Goal: Task Accomplishment & Management: Complete application form

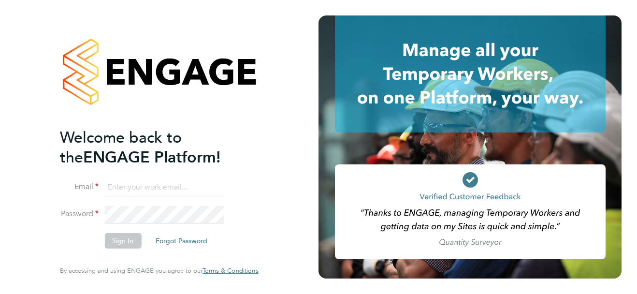
type input "[EMAIL_ADDRESS][DOMAIN_NAME]"
click at [65, 242] on li "Sign In Forgot Password" at bounding box center [154, 245] width 188 height 25
click at [108, 244] on button "Sign In" at bounding box center [122, 240] width 37 height 15
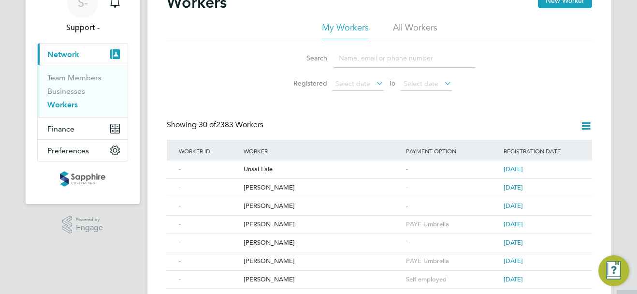
scroll to position [145, 0]
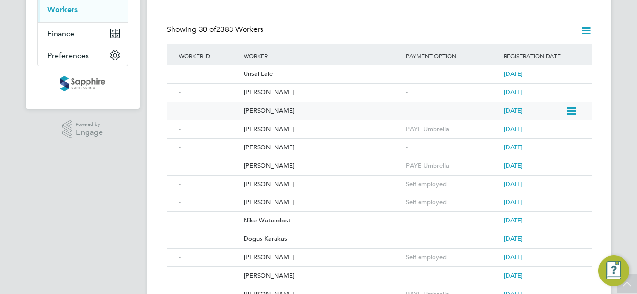
click at [281, 112] on div "Martin Stevens" at bounding box center [322, 111] width 162 height 18
click at [271, 93] on div "Joe Mail-Ford" at bounding box center [322, 93] width 162 height 18
click at [260, 75] on div "Unsal Lale" at bounding box center [322, 74] width 162 height 18
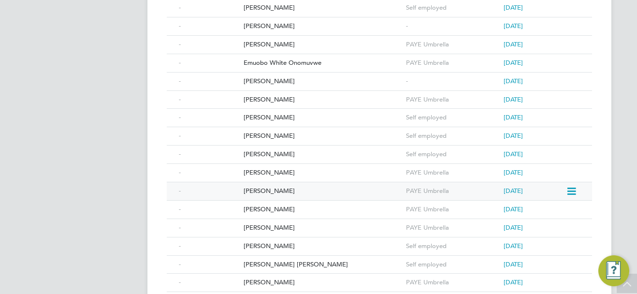
scroll to position [529, 0]
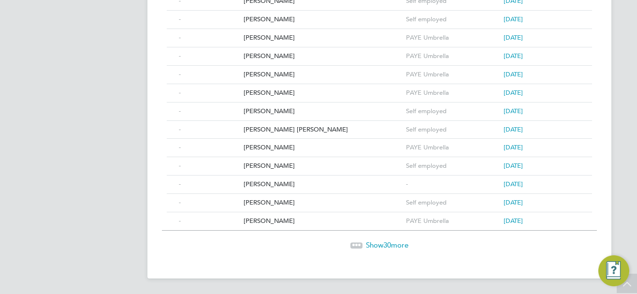
click at [381, 246] on span "Show 30 more" at bounding box center [387, 244] width 43 height 9
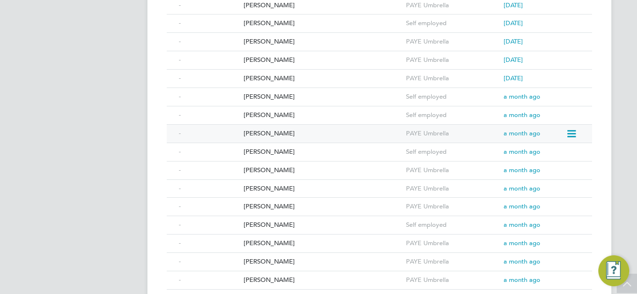
scroll to position [1078, 0]
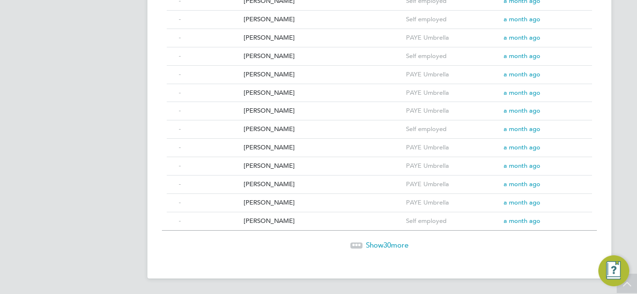
click at [384, 245] on span "30" at bounding box center [387, 244] width 8 height 9
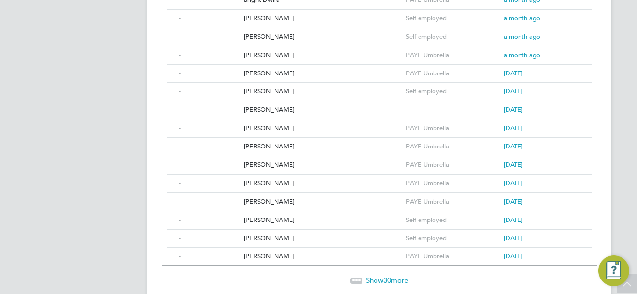
scroll to position [1627, 0]
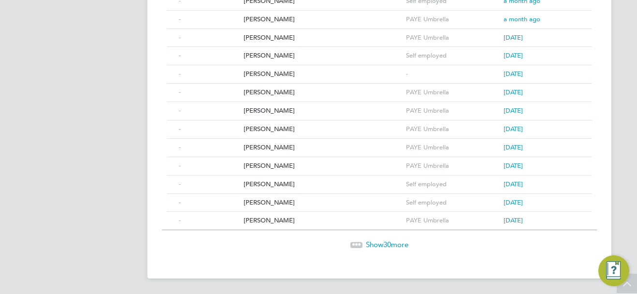
click at [386, 246] on span "30" at bounding box center [387, 244] width 8 height 9
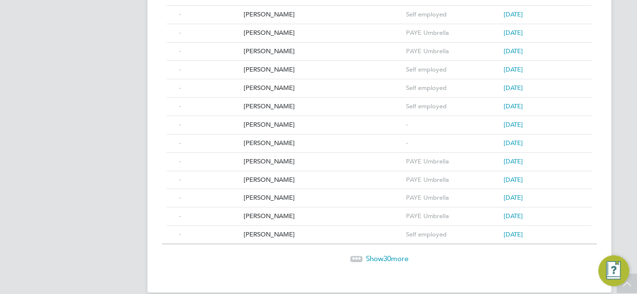
scroll to position [2177, 0]
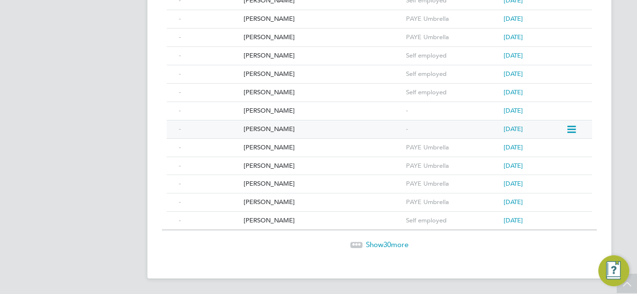
click at [278, 127] on div "Krzysztof Sakowwicz" at bounding box center [322, 129] width 162 height 18
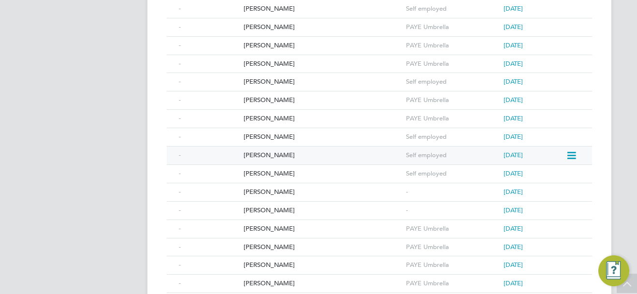
scroll to position [2080, 0]
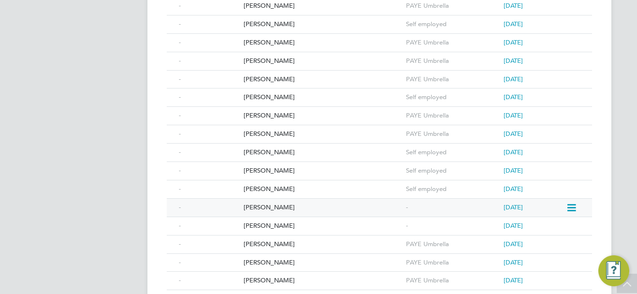
click at [269, 207] on div "D’jean Odell" at bounding box center [322, 208] width 162 height 18
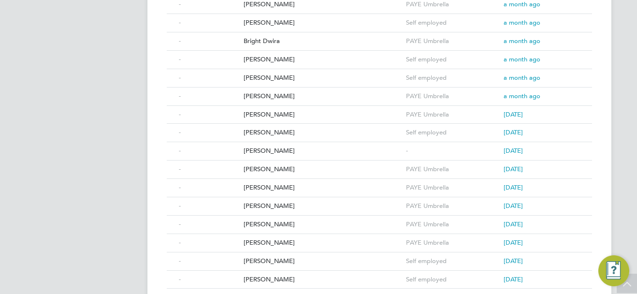
scroll to position [1549, 0]
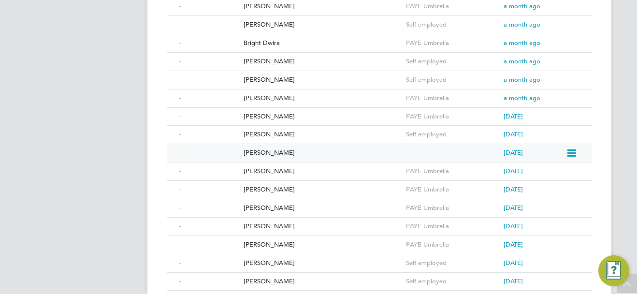
click at [277, 151] on div "Abdoo Shuukuur" at bounding box center [322, 153] width 162 height 18
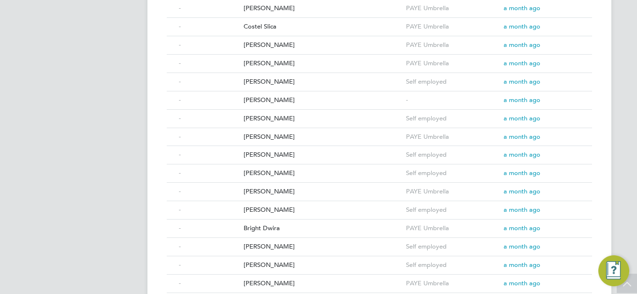
scroll to position [1355, 0]
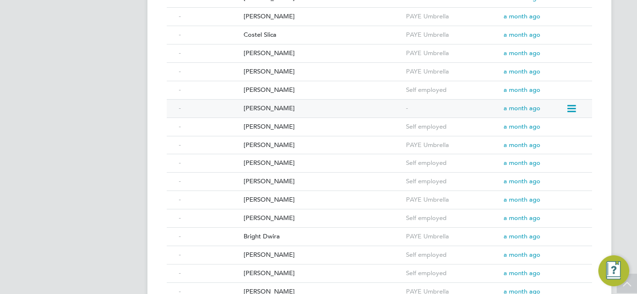
click at [275, 110] on div "Edris Kamoga" at bounding box center [322, 109] width 162 height 18
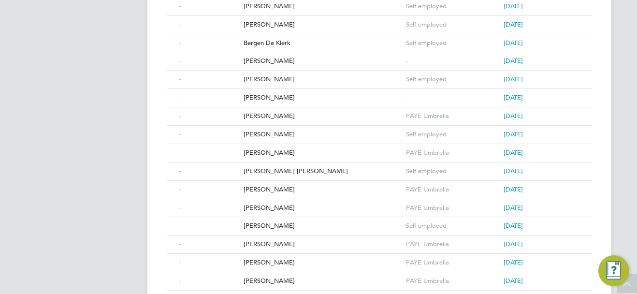
scroll to position [776, 0]
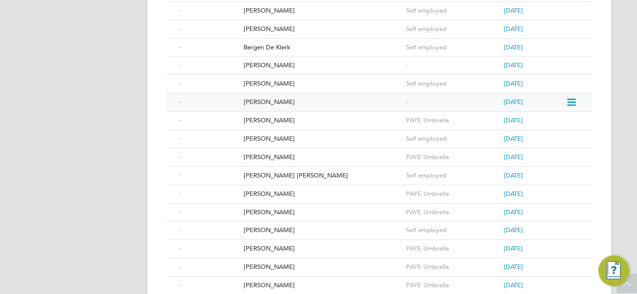
click at [268, 103] on div "Adrian Mills" at bounding box center [322, 102] width 162 height 18
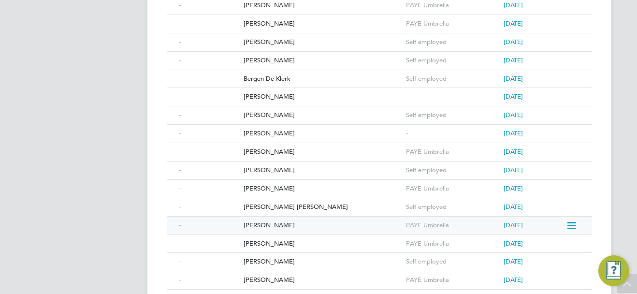
scroll to position [727, 0]
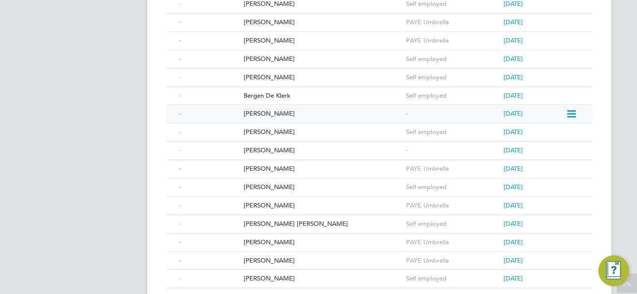
click at [266, 112] on div "Dylan Collins" at bounding box center [322, 114] width 162 height 18
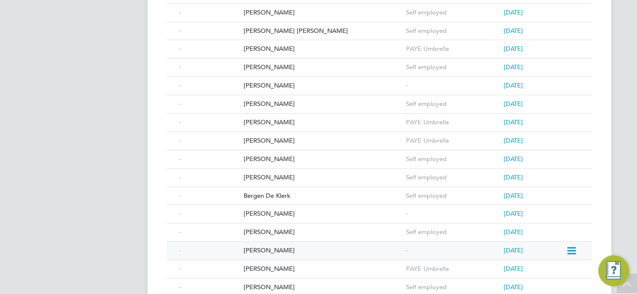
scroll to position [534, 0]
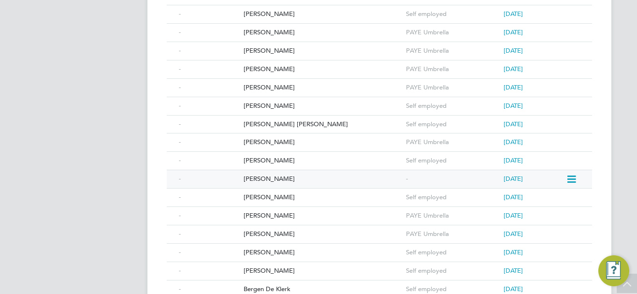
click at [267, 175] on div "Elliott Hope" at bounding box center [322, 179] width 162 height 18
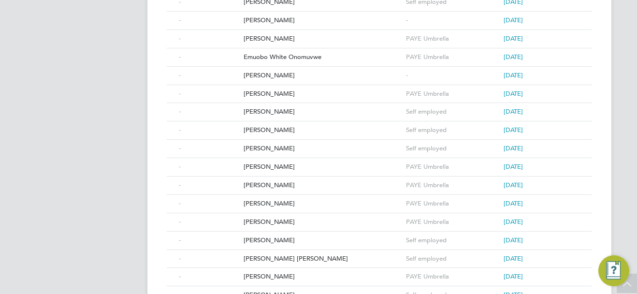
scroll to position [341, 0]
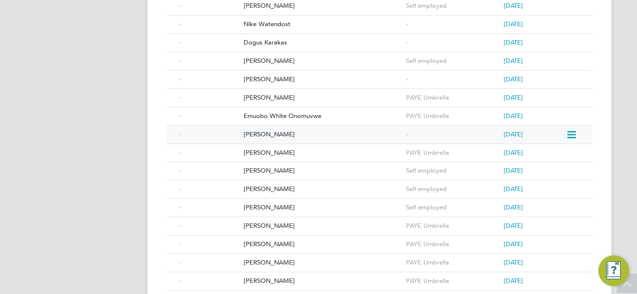
click at [269, 135] on div "Graham Parkin" at bounding box center [322, 135] width 162 height 18
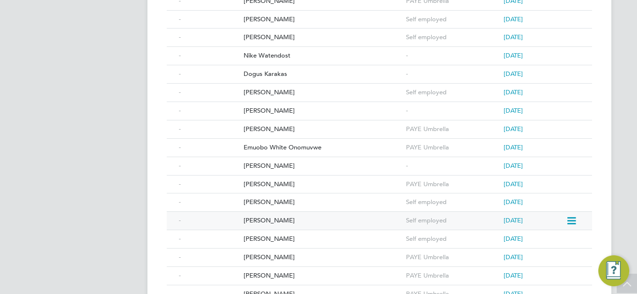
scroll to position [293, 0]
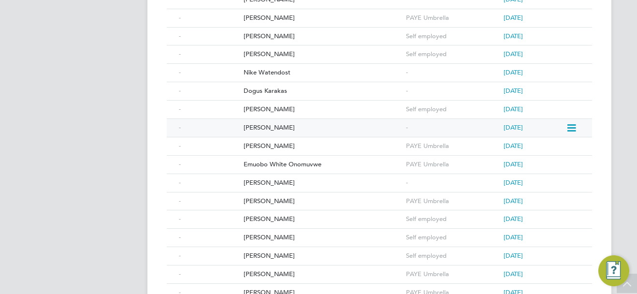
click at [274, 124] on div "Colin Patience" at bounding box center [322, 128] width 162 height 18
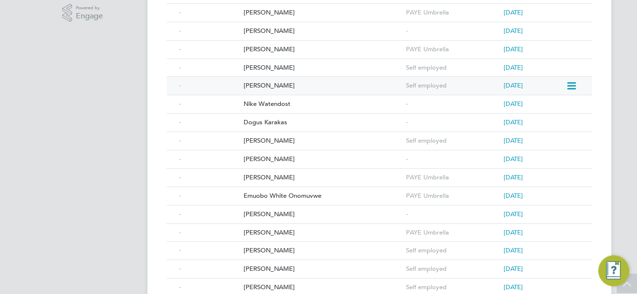
scroll to position [244, 0]
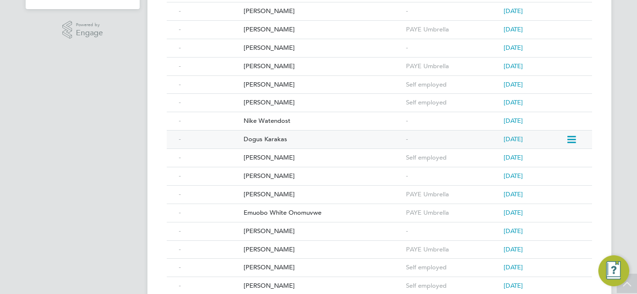
click at [280, 142] on div "Dogus Karakas" at bounding box center [322, 139] width 162 height 18
click at [269, 118] on div "Nike Watendost" at bounding box center [322, 121] width 162 height 18
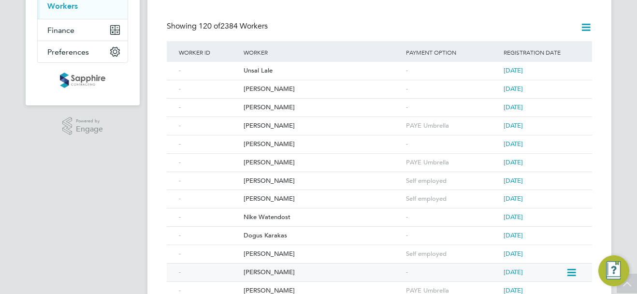
scroll to position [148, 0]
click at [277, 144] on div "Matthew Dockery" at bounding box center [322, 145] width 162 height 18
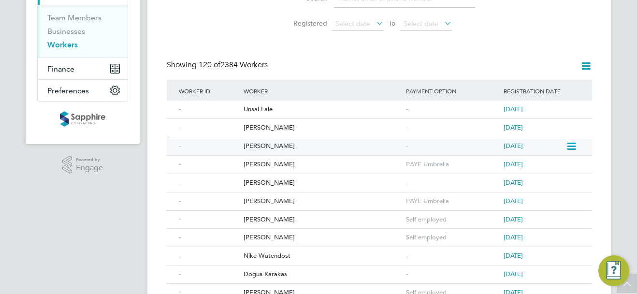
scroll to position [100, 0]
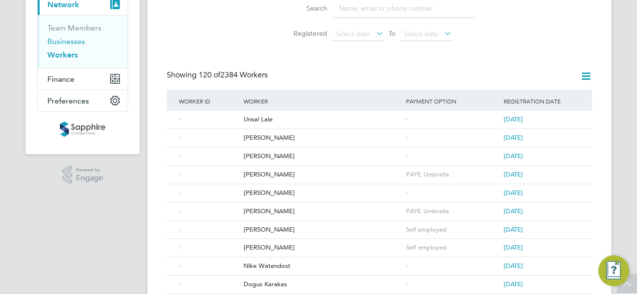
click at [74, 42] on link "Businesses" at bounding box center [66, 41] width 38 height 9
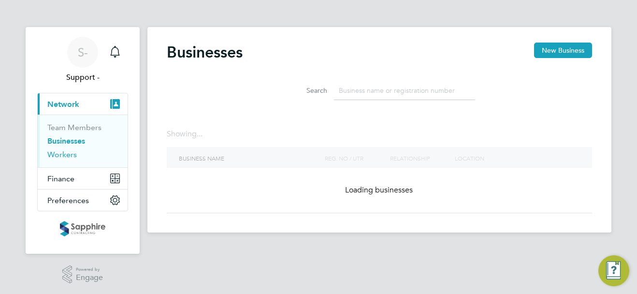
click at [71, 154] on link "Workers" at bounding box center [61, 154] width 29 height 9
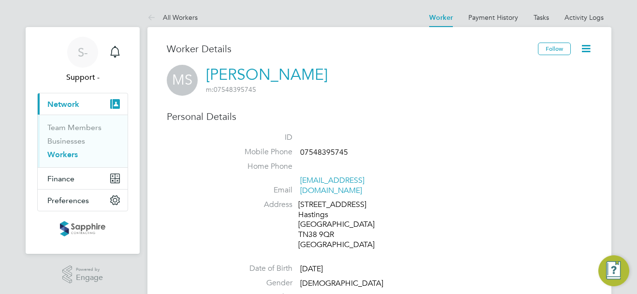
scroll to position [48, 0]
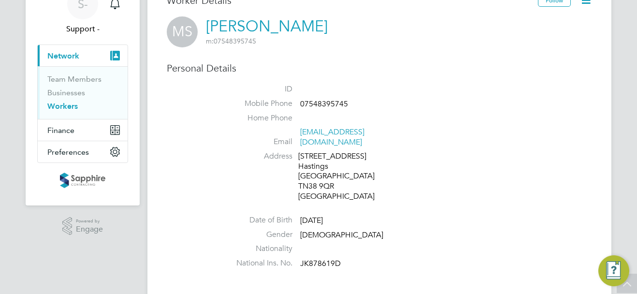
click at [333, 258] on span "JK878619D" at bounding box center [320, 263] width 41 height 10
copy span "JK878619D"
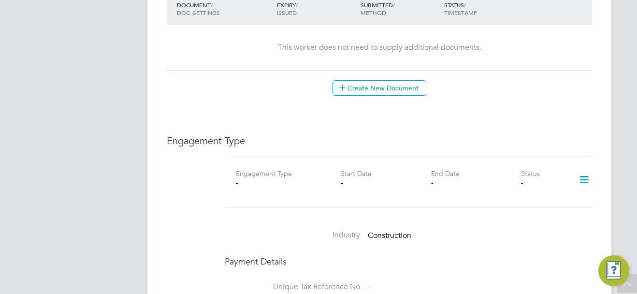
scroll to position [580, 0]
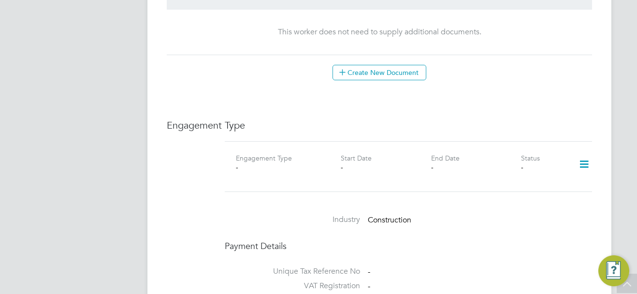
click at [585, 154] on icon at bounding box center [583, 164] width 17 height 22
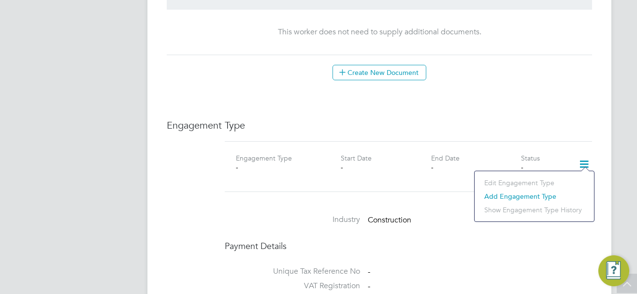
click at [526, 197] on li "Add Engagement Type" at bounding box center [534, 196] width 110 height 14
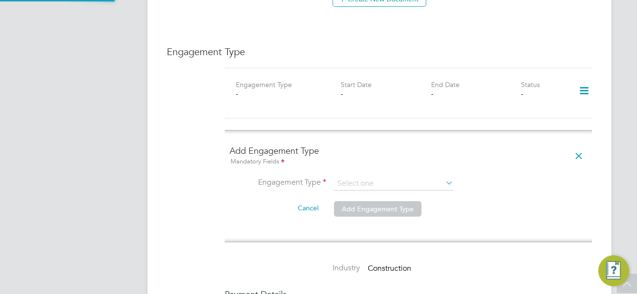
scroll to position [676, 0]
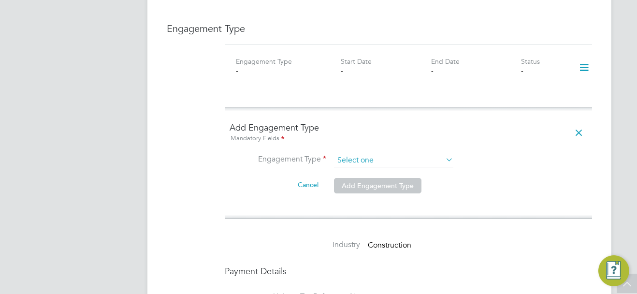
click at [371, 155] on input at bounding box center [393, 161] width 119 height 14
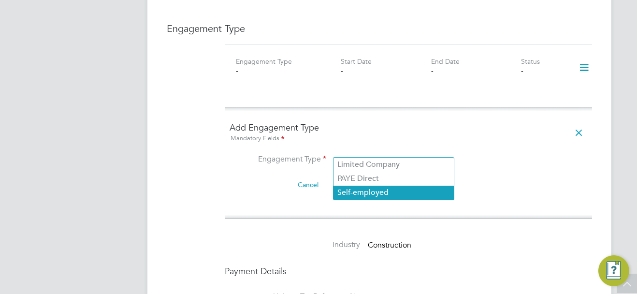
click at [370, 185] on li "Self-employed" at bounding box center [393, 192] width 120 height 14
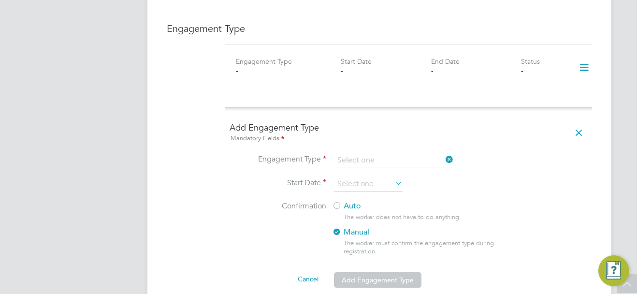
type input "Self-employed"
click at [377, 154] on input at bounding box center [393, 161] width 119 height 14
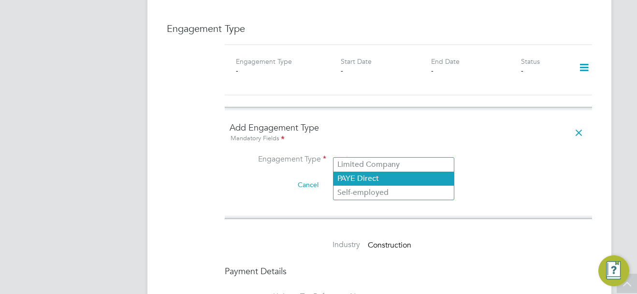
click at [373, 179] on li "PAYE Direct" at bounding box center [393, 178] width 120 height 14
type input "PAYE Direct"
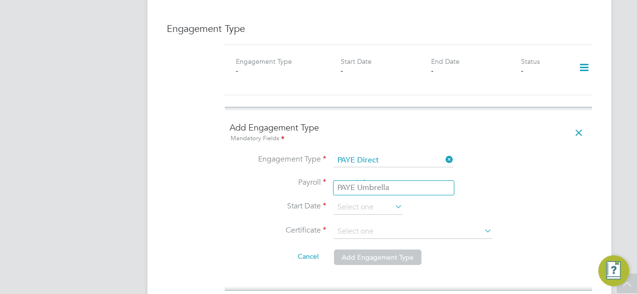
click at [371, 177] on input at bounding box center [393, 184] width 119 height 14
click at [373, 188] on li "PAYE Umbrella" at bounding box center [393, 188] width 120 height 14
type input "PAYE Umbrella"
click at [371, 200] on input at bounding box center [368, 207] width 69 height 14
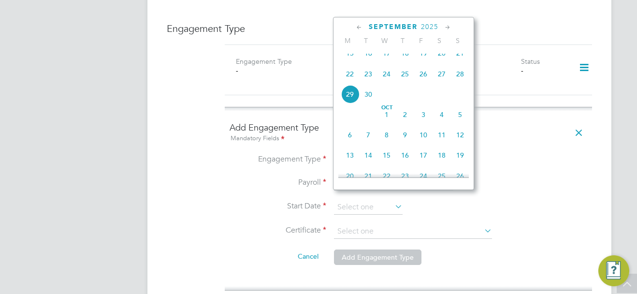
click at [351, 83] on span "22" at bounding box center [350, 74] width 18 height 18
type input "22 Sep 2025"
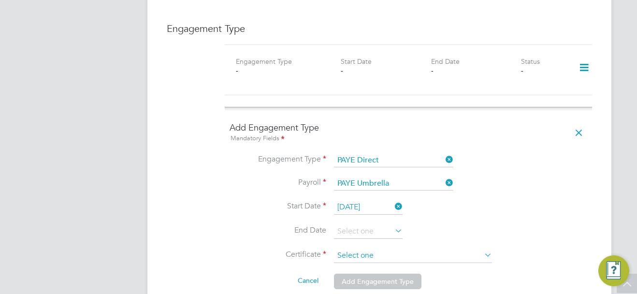
click at [384, 248] on input at bounding box center [413, 255] width 158 height 14
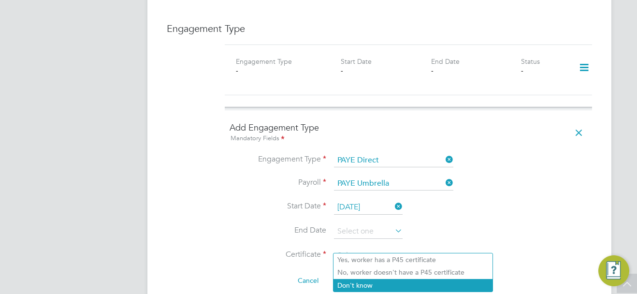
click at [378, 285] on li "Don't know" at bounding box center [412, 285] width 159 height 13
type input "Don't know"
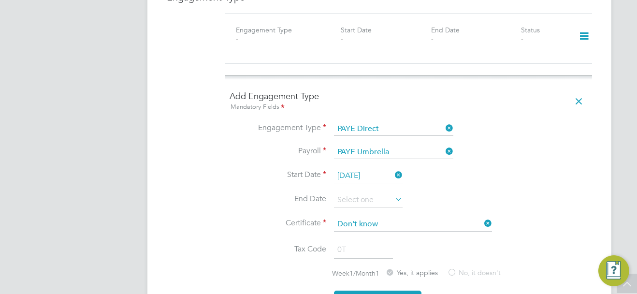
scroll to position [725, 0]
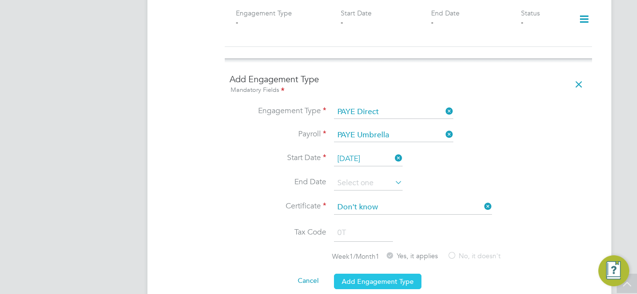
click at [406, 273] on button "Add Engagement Type" at bounding box center [377, 280] width 87 height 15
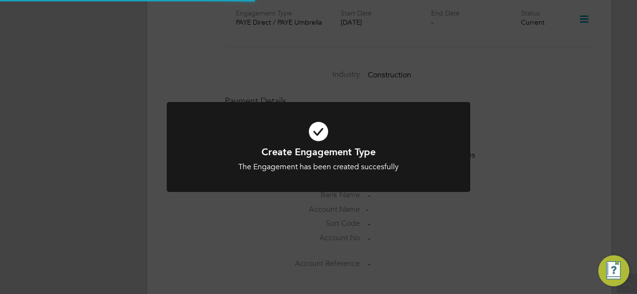
click at [555, 196] on div "Create Engagement Type The Engagement has been created succesfully Cancel Okay" at bounding box center [318, 147] width 637 height 294
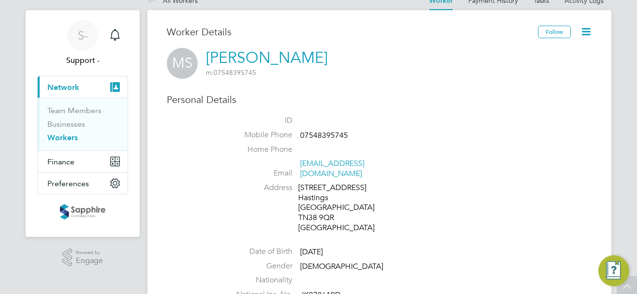
scroll to position [0, 0]
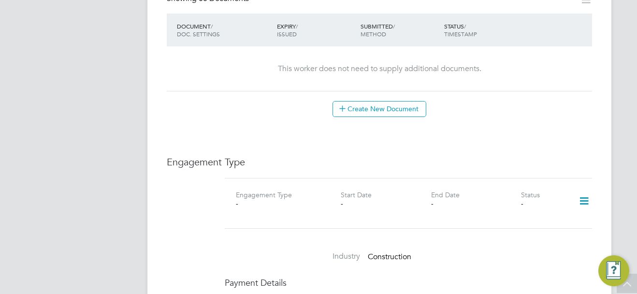
scroll to position [580, 0]
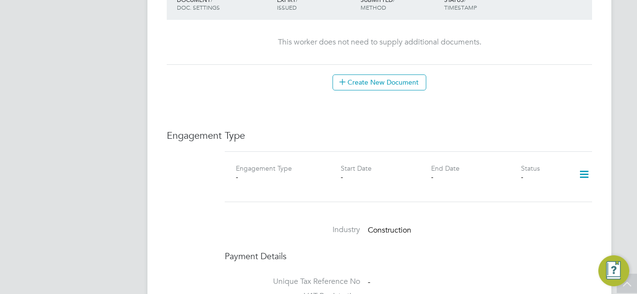
drag, startPoint x: 584, startPoint y: 156, endPoint x: 583, endPoint y: 161, distance: 5.2
click at [584, 163] on icon at bounding box center [583, 174] width 17 height 22
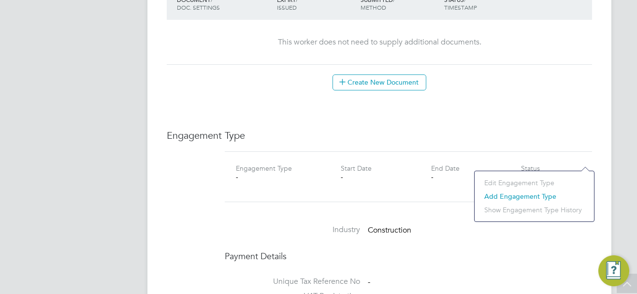
click at [515, 197] on li "Add Engagement Type" at bounding box center [534, 196] width 110 height 14
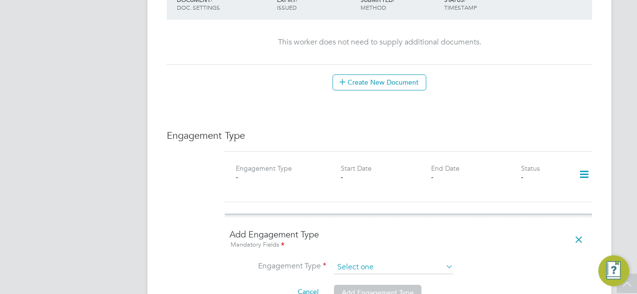
click at [384, 260] on input at bounding box center [393, 267] width 119 height 14
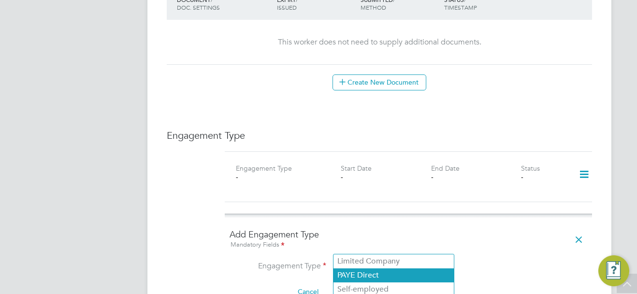
click at [384, 273] on li "PAYE Direct" at bounding box center [393, 275] width 120 height 14
type input "PAYE Direct"
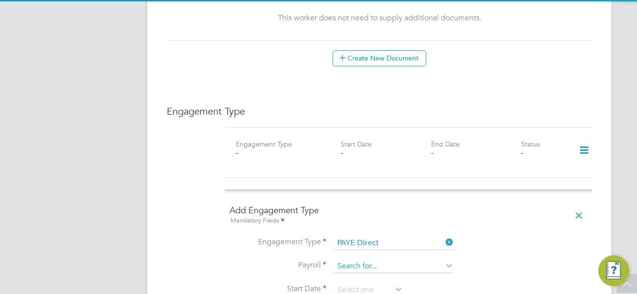
scroll to position [628, 0]
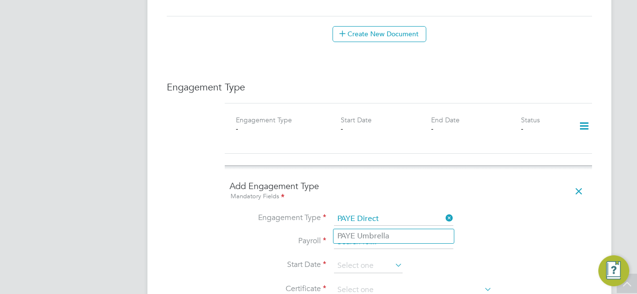
click at [370, 235] on input at bounding box center [393, 242] width 119 height 14
click at [378, 233] on li "PAYE Umbrella" at bounding box center [393, 236] width 120 height 14
type input "PAYE Umbrella"
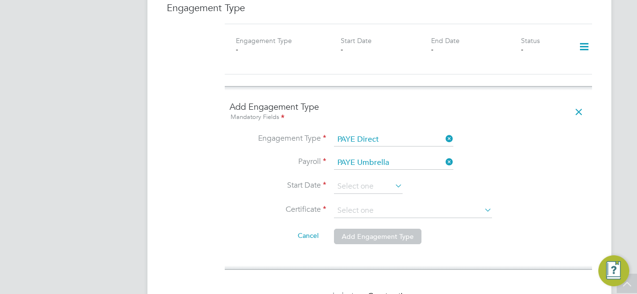
scroll to position [725, 0]
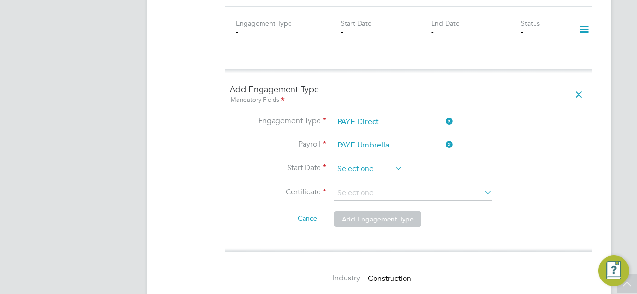
click at [370, 162] on input at bounding box center [368, 169] width 69 height 14
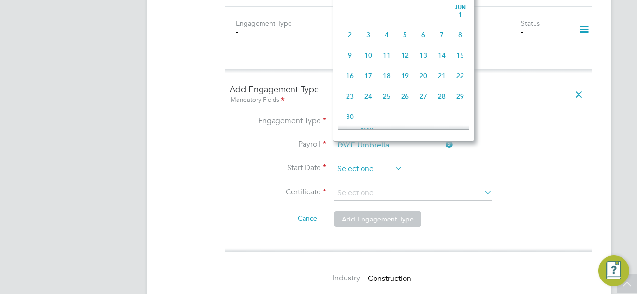
scroll to position [376, 0]
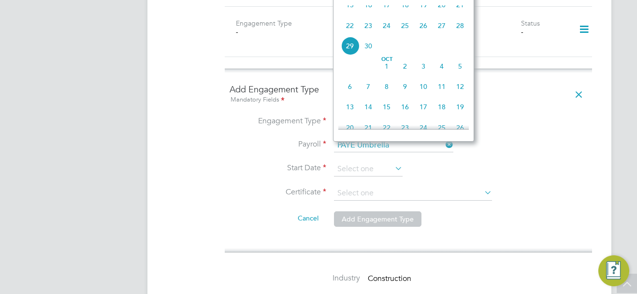
click at [351, 34] on span "22" at bounding box center [350, 25] width 18 height 18
type input "22 Sep 2025"
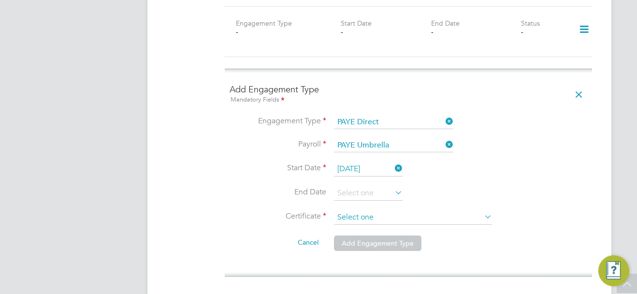
click at [369, 210] on input at bounding box center [413, 217] width 158 height 14
click at [368, 233] on li "Don't know" at bounding box center [412, 236] width 159 height 13
type input "Don't know"
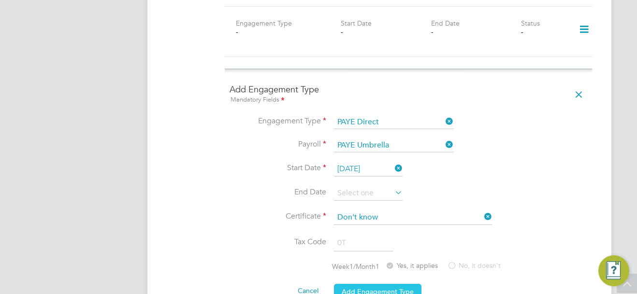
click at [380, 284] on button "Add Engagement Type" at bounding box center [377, 291] width 87 height 15
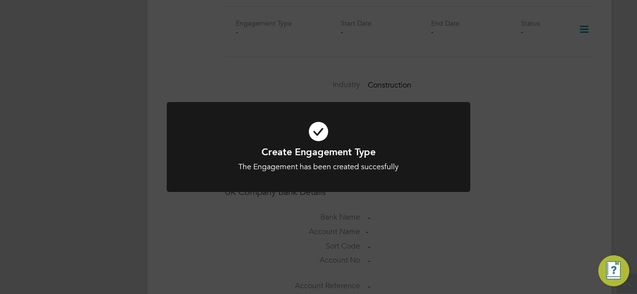
click at [453, 199] on div "Create Engagement Type The Engagement has been created succesfully Cancel Okay" at bounding box center [318, 153] width 303 height 102
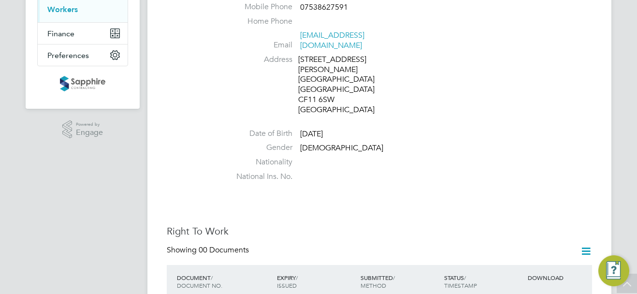
scroll to position [0, 0]
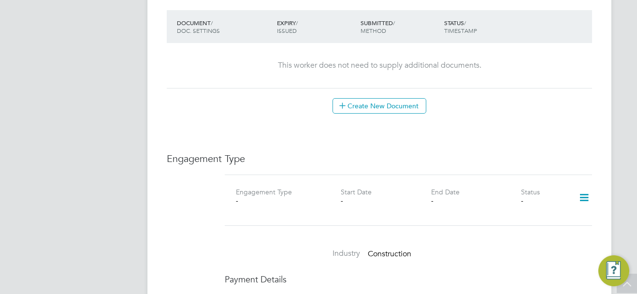
scroll to position [531, 0]
click at [581, 188] on icon at bounding box center [583, 196] width 17 height 22
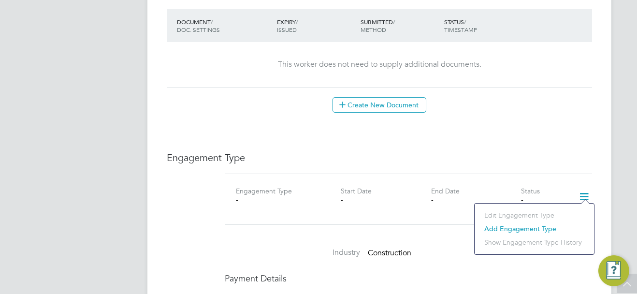
click at [520, 228] on li "Add Engagement Type" at bounding box center [534, 229] width 110 height 14
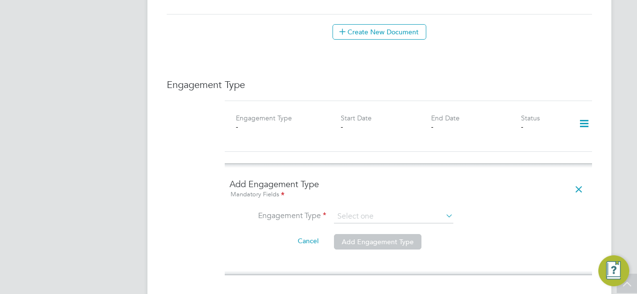
scroll to position [628, 0]
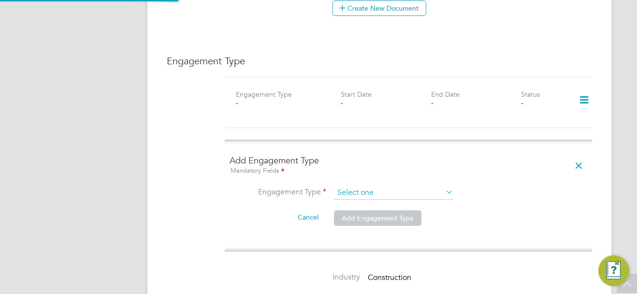
click at [362, 186] on input at bounding box center [393, 193] width 119 height 14
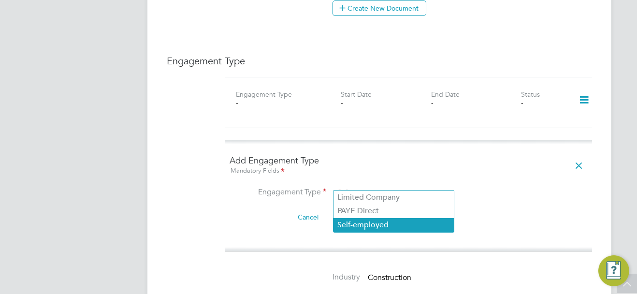
click at [371, 226] on li "Self-employed" at bounding box center [393, 225] width 120 height 14
type input "Self-employed"
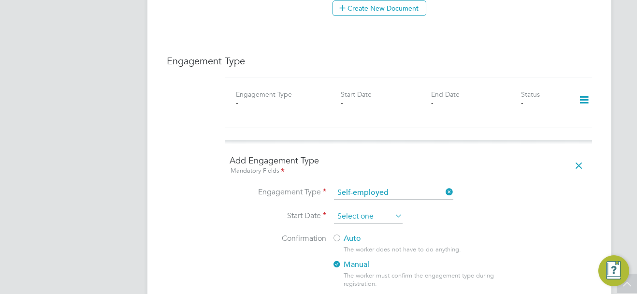
click at [369, 209] on input at bounding box center [368, 216] width 69 height 14
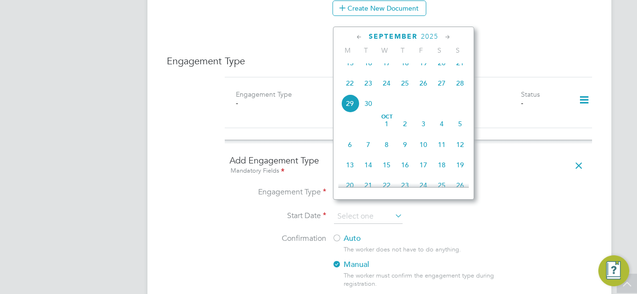
click at [351, 88] on span "22" at bounding box center [350, 83] width 18 height 18
type input "22 Sep 2025"
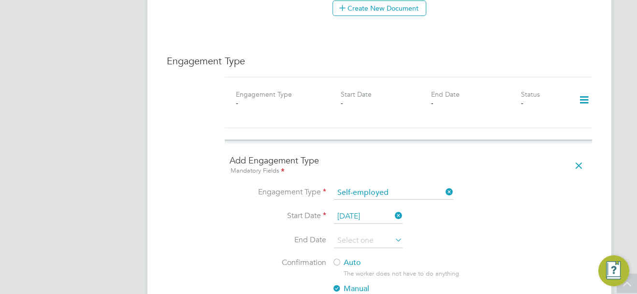
click at [336, 258] on div at bounding box center [337, 263] width 10 height 10
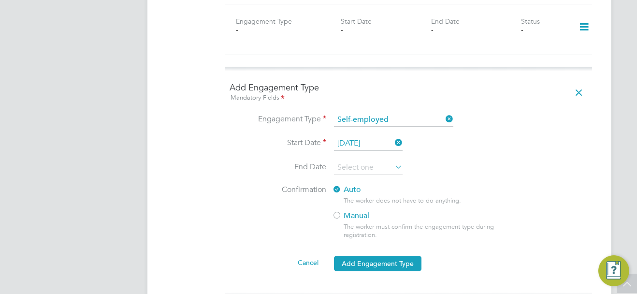
scroll to position [725, 0]
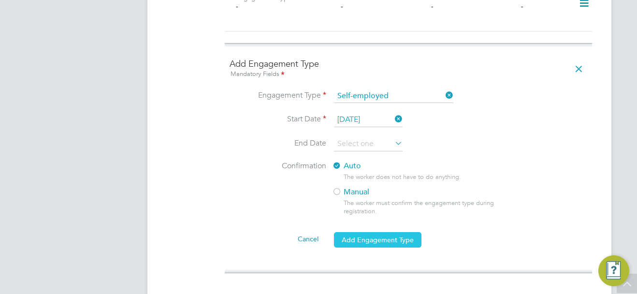
click at [389, 232] on button "Add Engagement Type" at bounding box center [377, 239] width 87 height 15
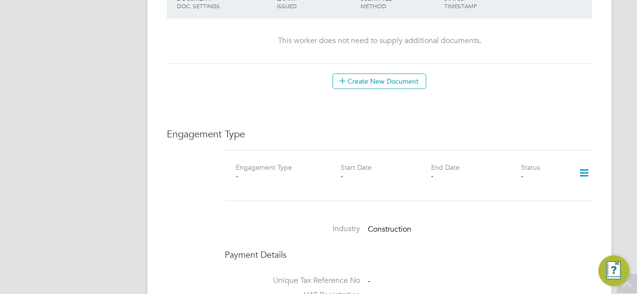
scroll to position [531, 0]
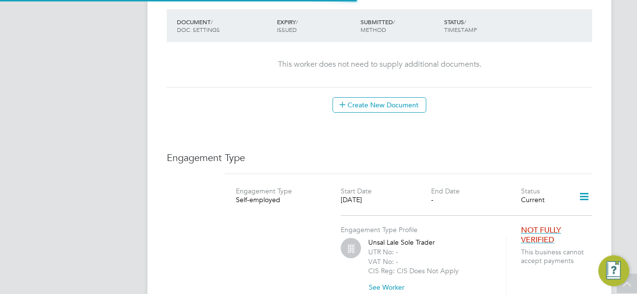
click at [533, 151] on h3 "Engagement Type" at bounding box center [379, 157] width 425 height 13
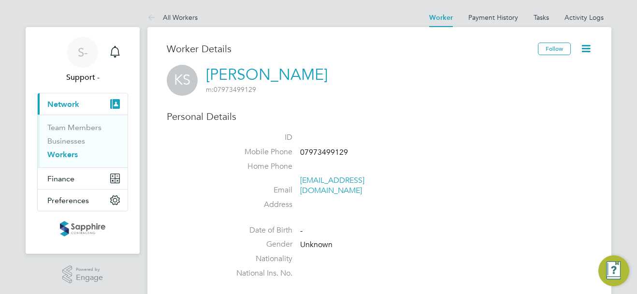
click at [327, 154] on span "07973499129" at bounding box center [324, 152] width 48 height 10
copy span "07973499129"
drag, startPoint x: 0, startPoint y: 0, endPoint x: 338, endPoint y: 182, distance: 384.0
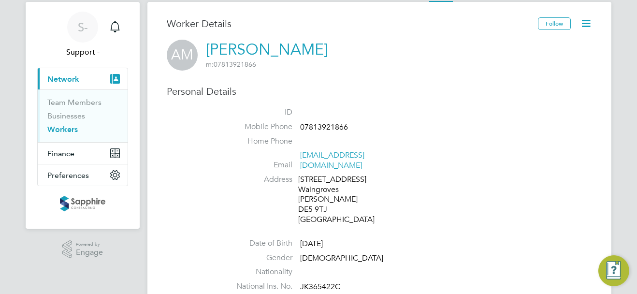
scroll to position [48, 0]
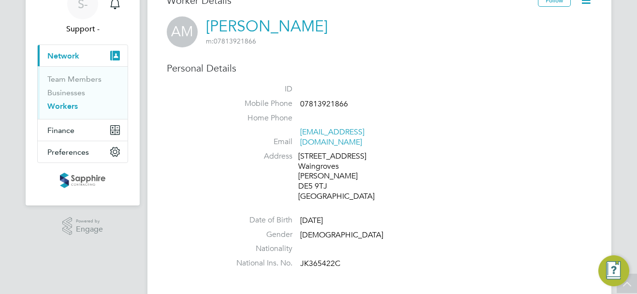
click at [315, 258] on span "JK365422C" at bounding box center [320, 263] width 40 height 10
copy span "JK365422C"
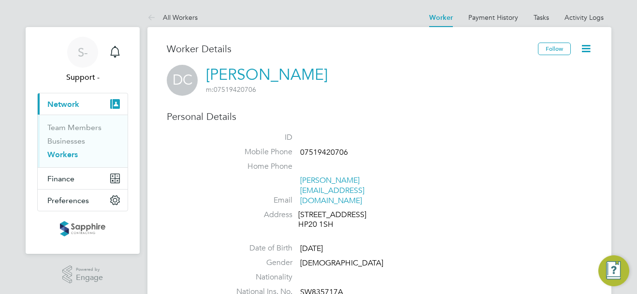
click at [324, 287] on span "SW835717A" at bounding box center [321, 292] width 43 height 10
copy span "SW835717A"
click at [323, 287] on span "SW835717A" at bounding box center [321, 292] width 43 height 10
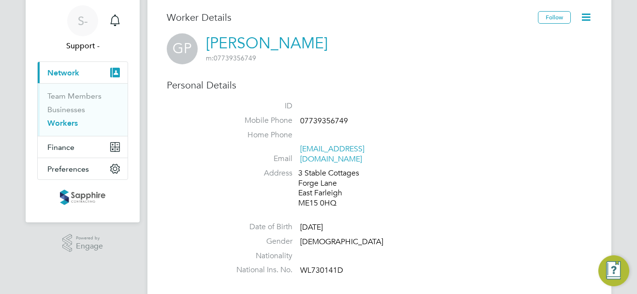
scroll to position [48, 0]
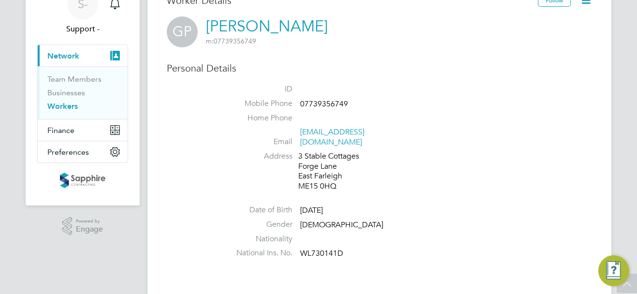
click at [326, 249] on span "WL730141D" at bounding box center [321, 254] width 43 height 10
copy span "WL730141D"
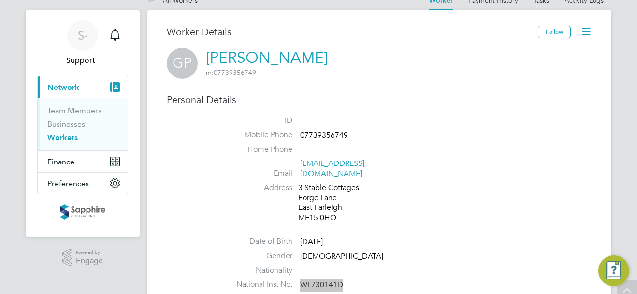
scroll to position [0, 0]
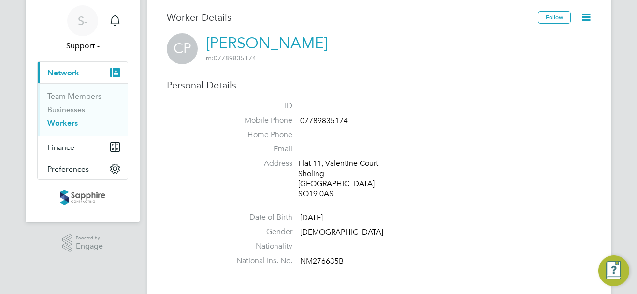
scroll to position [48, 0]
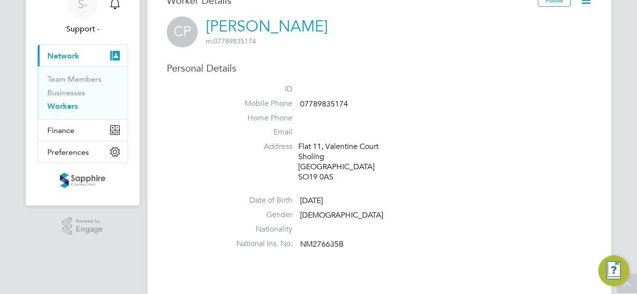
click at [321, 243] on span "NM276635B" at bounding box center [321, 244] width 43 height 10
copy span "NM276635B"
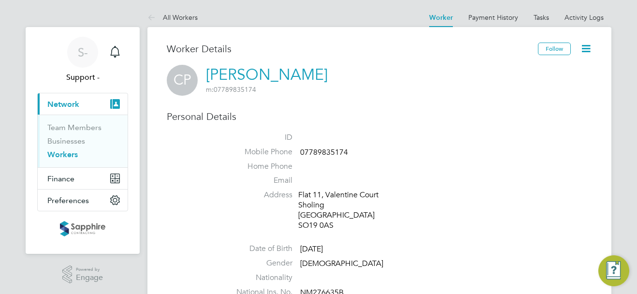
click at [327, 152] on span "07789835174" at bounding box center [324, 152] width 48 height 10
copy span "07789835174"
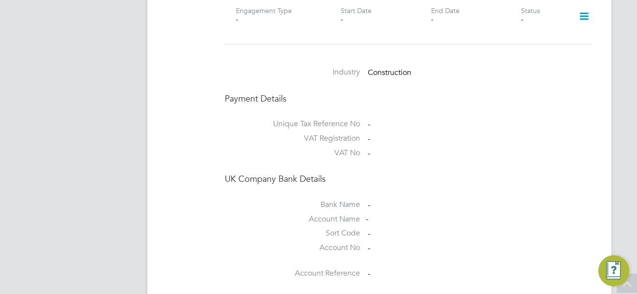
scroll to position [628, 0]
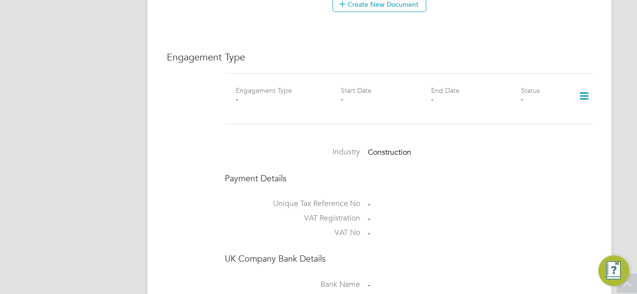
click at [581, 95] on icon at bounding box center [583, 96] width 17 height 22
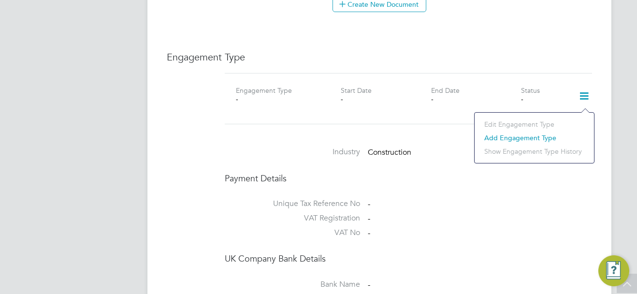
click at [501, 140] on li "Add Engagement Type" at bounding box center [534, 138] width 110 height 14
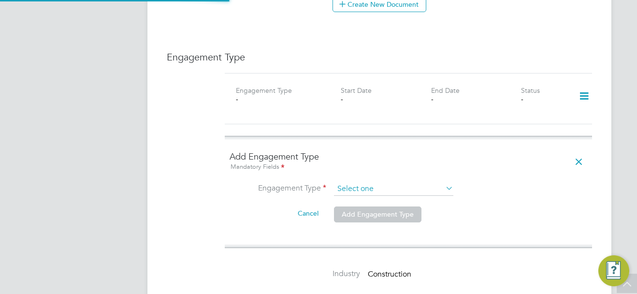
click at [371, 195] on input at bounding box center [393, 189] width 119 height 14
click at [367, 217] on li "PAYE Direct" at bounding box center [393, 217] width 120 height 14
type input "PAYE Direct"
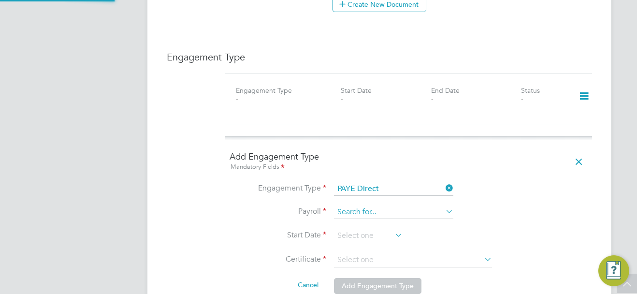
click at [367, 209] on input at bounding box center [393, 212] width 119 height 14
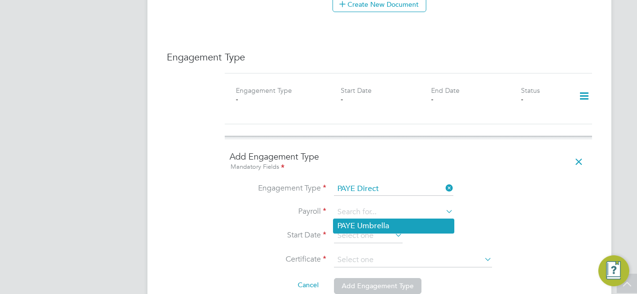
click at [375, 230] on li "PAYE Umbrella" at bounding box center [393, 226] width 120 height 14
type input "PAYE Umbrella"
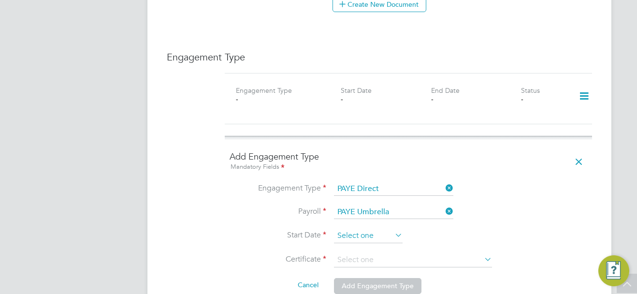
click at [372, 228] on input at bounding box center [368, 235] width 69 height 14
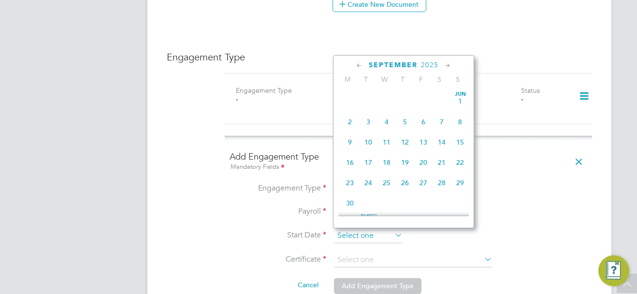
scroll to position [376, 0]
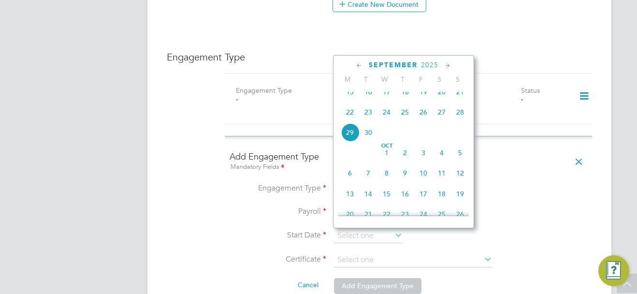
click at [353, 118] on span "22" at bounding box center [350, 112] width 18 height 18
type input "22 Sep 2025"
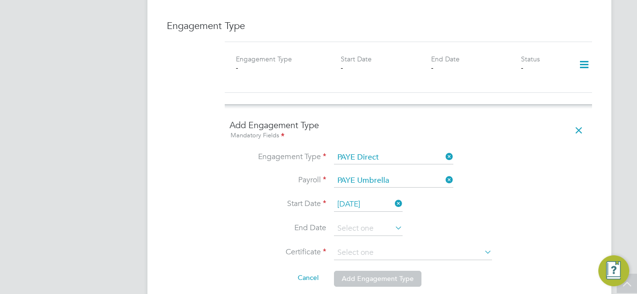
scroll to position [676, 0]
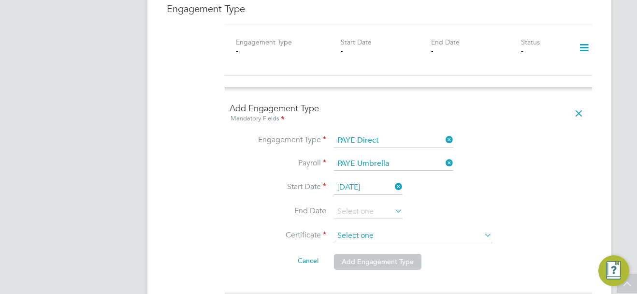
click at [376, 233] on input at bounding box center [413, 235] width 158 height 14
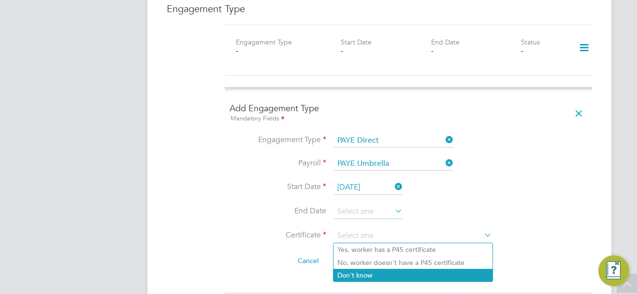
click at [381, 275] on li "Don't know" at bounding box center [412, 275] width 159 height 13
type input "Don't know"
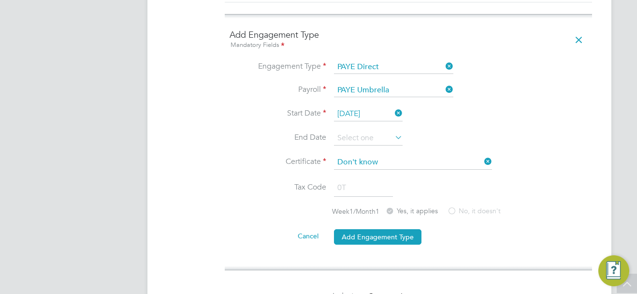
scroll to position [773, 0]
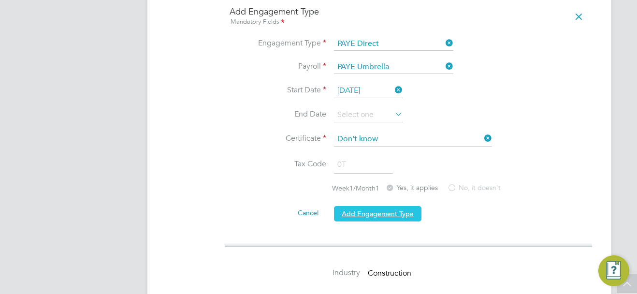
click at [393, 219] on button "Add Engagement Type" at bounding box center [377, 213] width 87 height 15
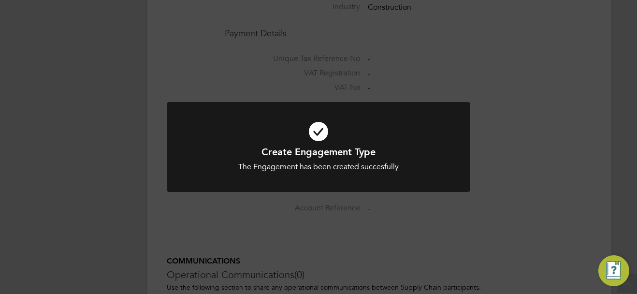
click at [550, 149] on div "Create Engagement Type The Engagement has been created succesfully Cancel Okay" at bounding box center [318, 147] width 637 height 294
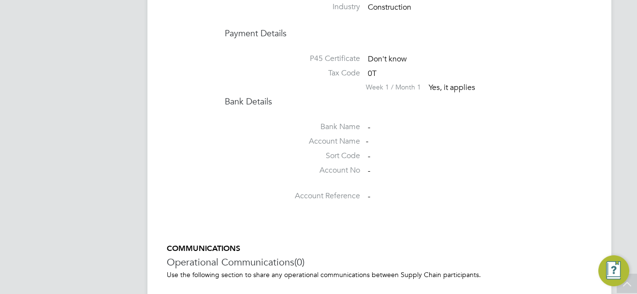
click at [460, 113] on ul "Bank Name - Account Name - Sort Code - Account No - Account Reference -" at bounding box center [408, 158] width 367 height 94
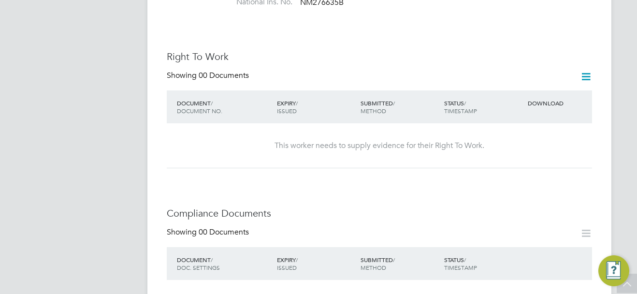
scroll to position [48, 0]
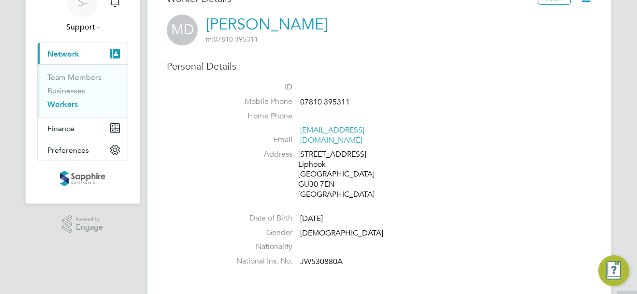
scroll to position [97, 0]
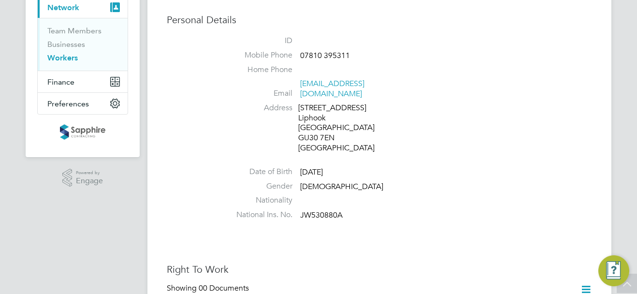
click at [332, 210] on span "JW530880A" at bounding box center [321, 215] width 43 height 10
copy span "JW530880A"
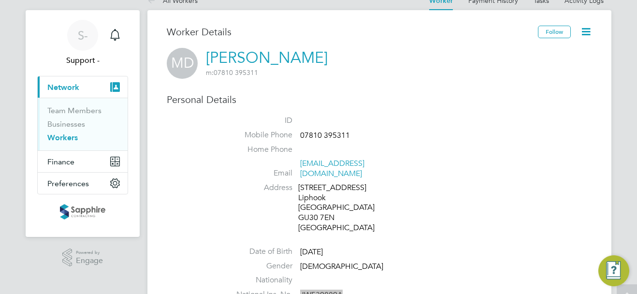
scroll to position [0, 0]
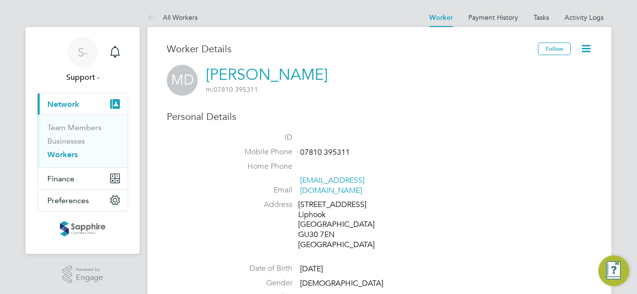
click at [455, 88] on div "MD Matthew Dockery m: 07810 395311" at bounding box center [379, 80] width 425 height 31
